Goal: Task Accomplishment & Management: Complete application form

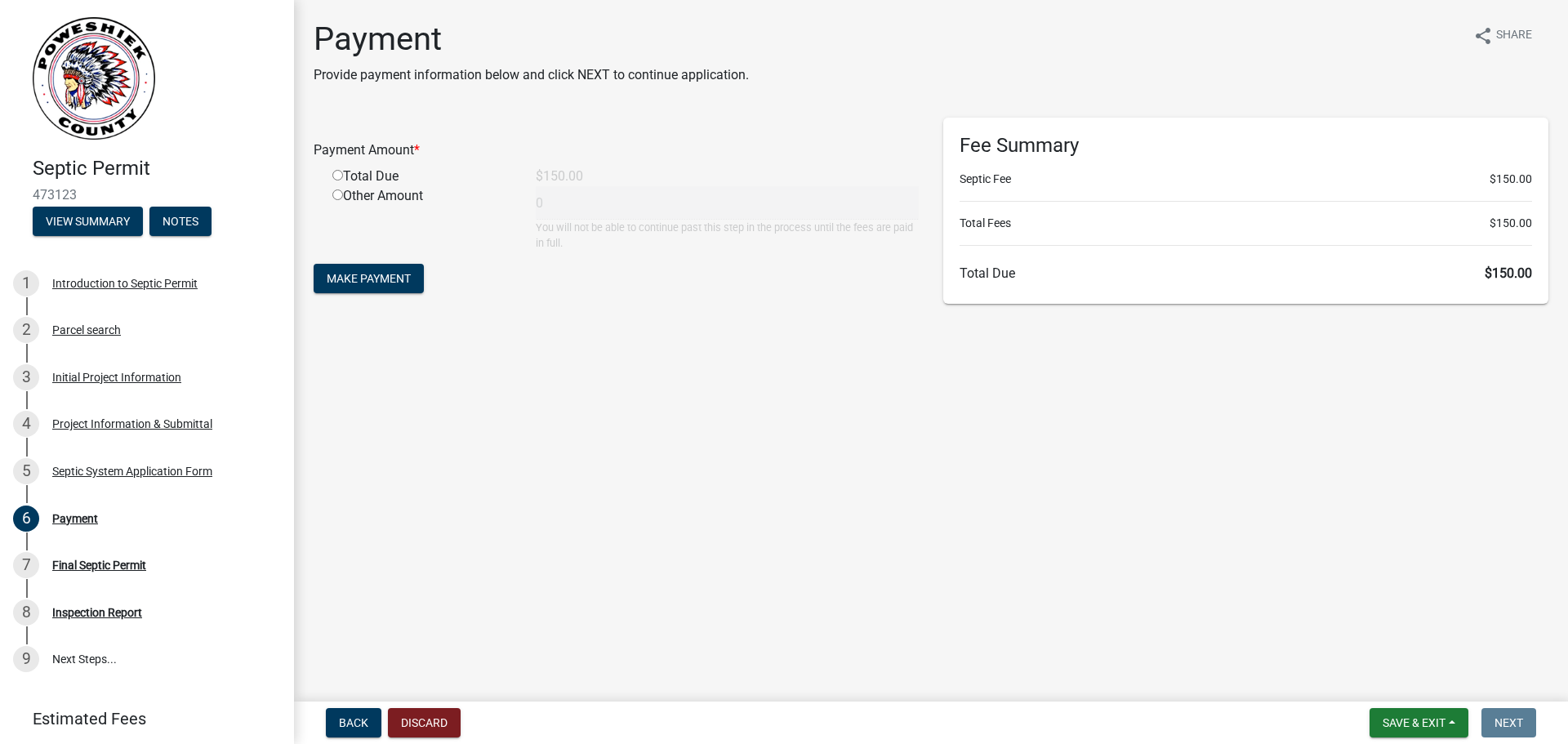
click at [395, 183] on div "Total Due" at bounding box center [421, 177] width 203 height 19
click at [335, 175] on input "radio" at bounding box center [337, 175] width 11 height 11
radio input "true"
type input "150"
click at [350, 262] on form "Payment Amount * Total Due $150.00 Other Amount 150 You will not be able to con…" at bounding box center [616, 207] width 605 height 180
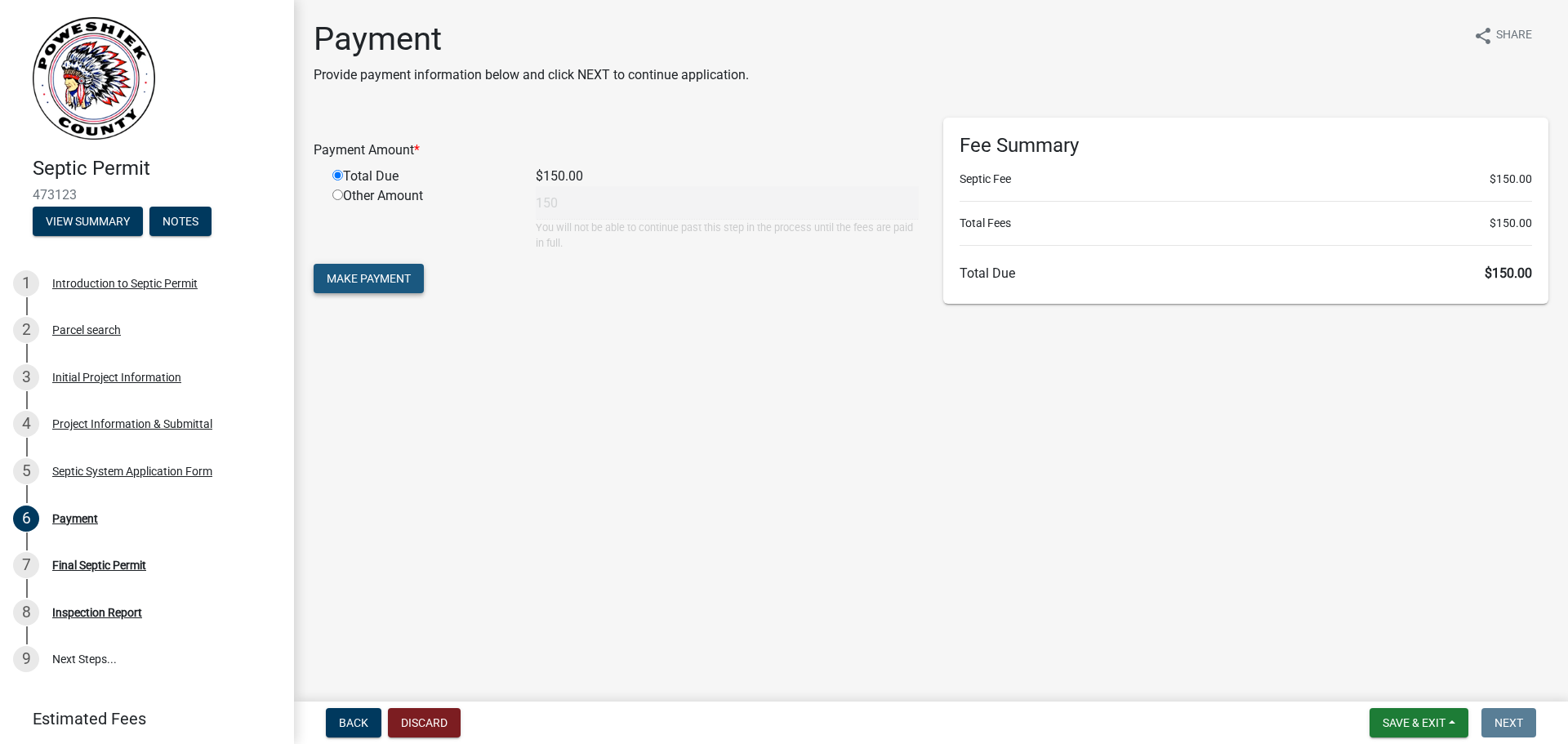
click at [361, 272] on span "Make Payment" at bounding box center [369, 278] width 84 height 13
